Goal: Information Seeking & Learning: Check status

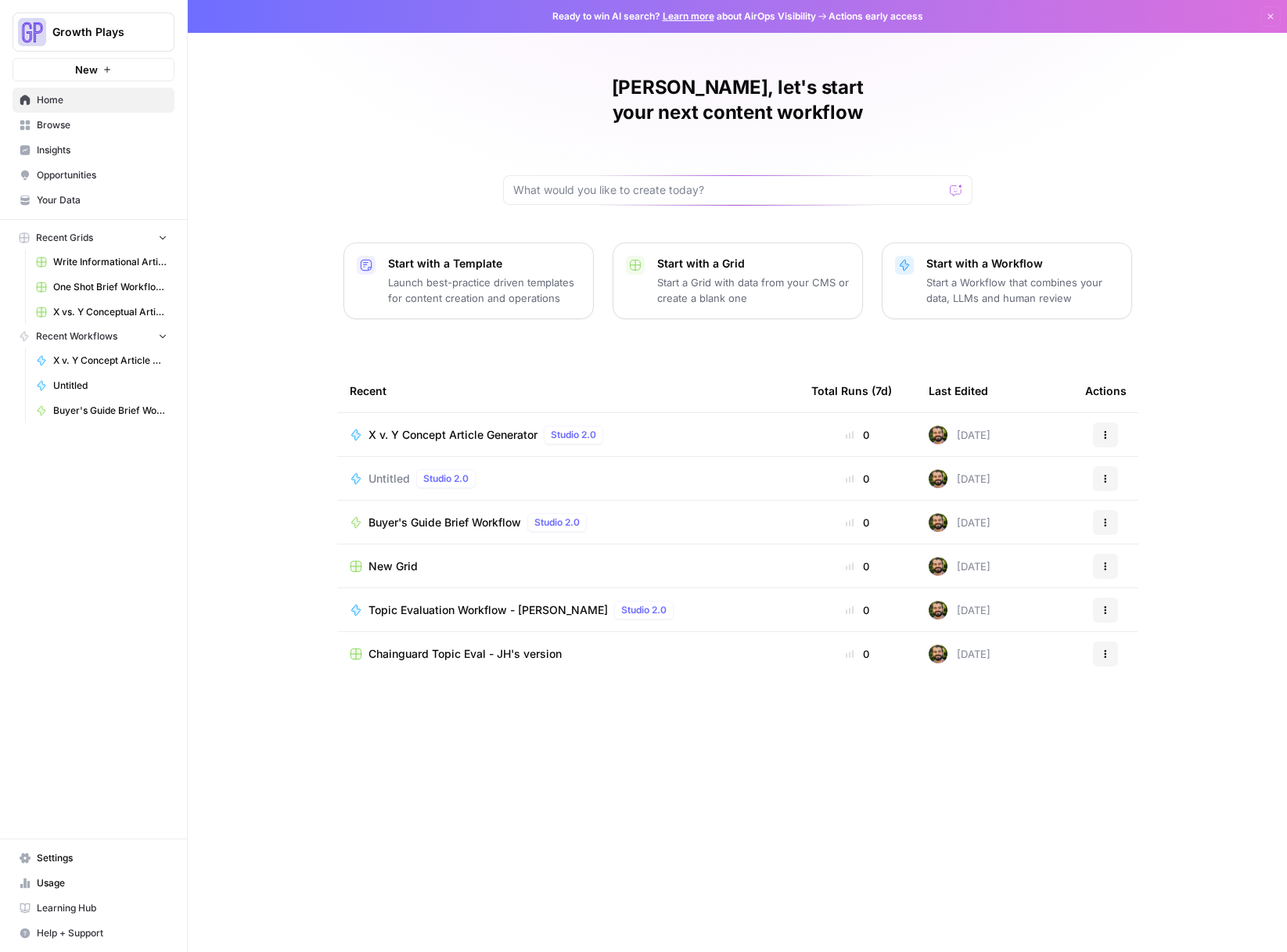
click at [64, 169] on span "Opportunities" at bounding box center [102, 174] width 130 height 14
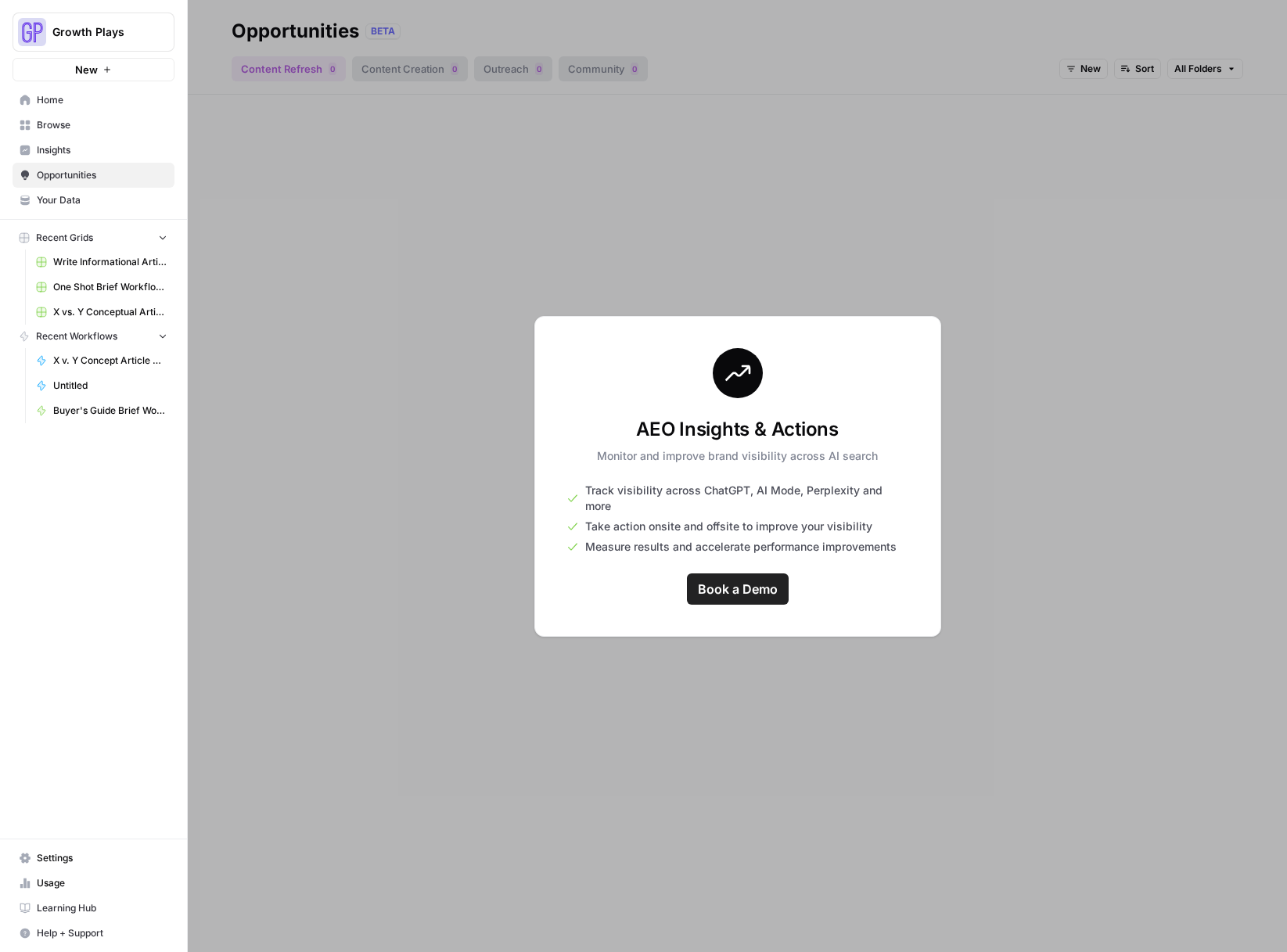
click at [73, 157] on link "Insights" at bounding box center [93, 150] width 162 height 25
